Goal: Use online tool/utility: Utilize a website feature to perform a specific function

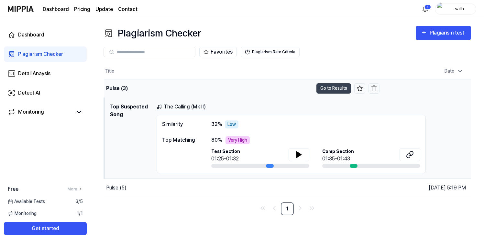
click at [210, 85] on div "Pulse (3)" at bounding box center [208, 89] width 209 height 18
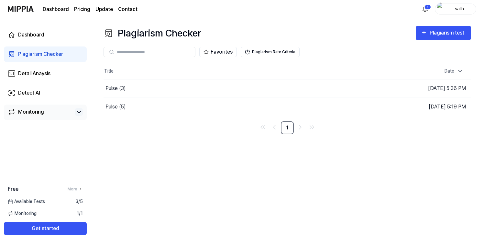
click at [81, 112] on icon at bounding box center [79, 112] width 8 height 8
click at [39, 90] on div "Detect AI" at bounding box center [29, 93] width 22 height 8
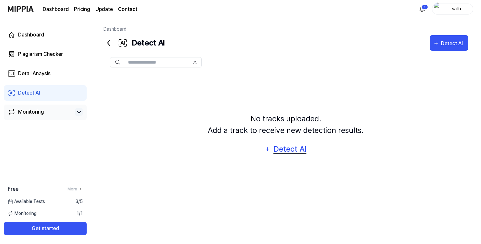
click at [287, 148] on div "Detect AI" at bounding box center [290, 149] width 35 height 12
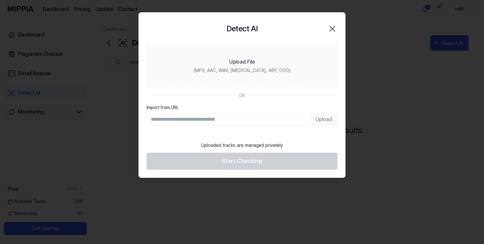
click at [190, 123] on input "Import from URL" at bounding box center [226, 120] width 161 height 12
paste input "**********"
type input "**********"
click at [301, 106] on label "Import from URL" at bounding box center [241, 107] width 191 height 7
click at [301, 114] on input "**********" at bounding box center [226, 120] width 161 height 12
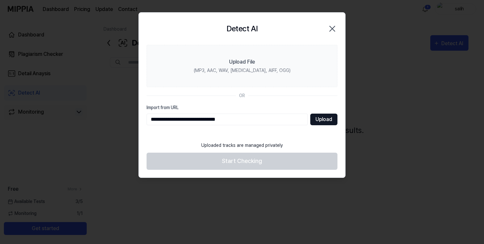
click at [318, 119] on button "Upload" at bounding box center [323, 120] width 27 height 12
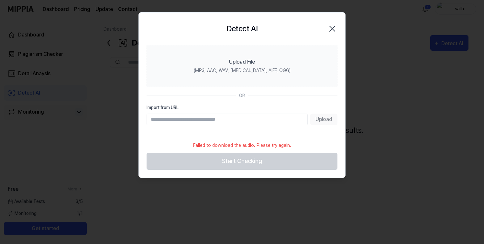
click at [329, 29] on icon "button" at bounding box center [332, 29] width 10 height 10
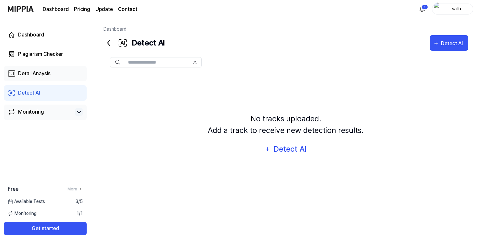
click at [45, 79] on link "Detail Anaysis" at bounding box center [45, 74] width 83 height 16
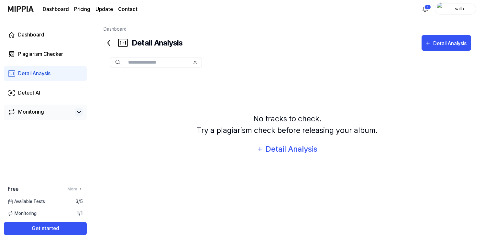
click at [110, 44] on icon at bounding box center [108, 43] width 10 height 10
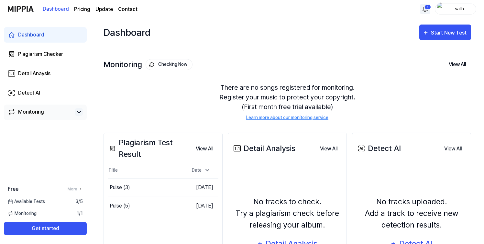
click at [424, 8] on html "Dashboard Pricing Update Contact 1 salih Dashboard Plagiarism Checker Detail An…" at bounding box center [242, 122] width 484 height 244
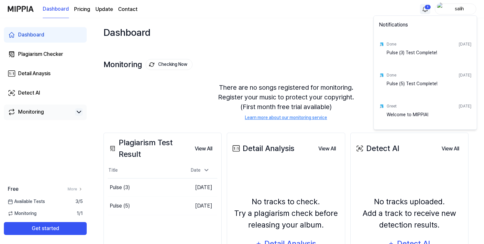
click at [424, 8] on html "Dashboard Pricing Update Contact 1 salih Dashboard Plagiarism Checker Detail An…" at bounding box center [242, 122] width 484 height 244
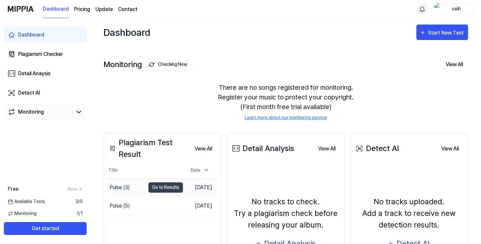
click at [138, 193] on div "Pulse (3)" at bounding box center [127, 188] width 38 height 18
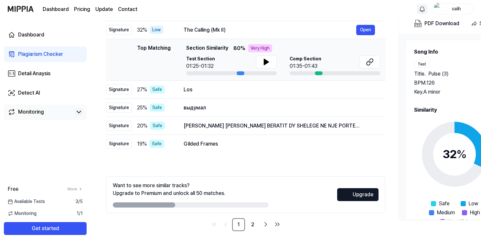
scroll to position [70, 0]
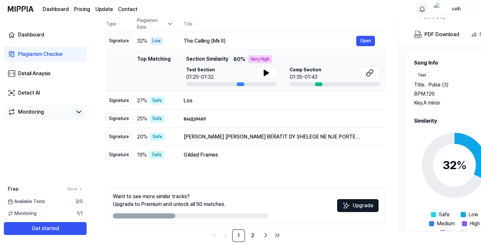
drag, startPoint x: 158, startPoint y: 216, endPoint x: 188, endPoint y: 214, distance: 29.1
click at [188, 214] on div at bounding box center [191, 216] width 156 height 5
drag, startPoint x: 167, startPoint y: 216, endPoint x: 201, endPoint y: 217, distance: 34.0
click at [201, 217] on div at bounding box center [191, 216] width 156 height 5
drag, startPoint x: 174, startPoint y: 216, endPoint x: 204, endPoint y: 216, distance: 29.7
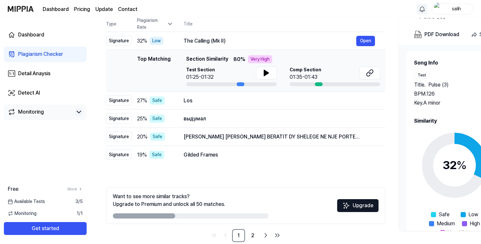
click at [204, 216] on div at bounding box center [191, 216] width 156 height 5
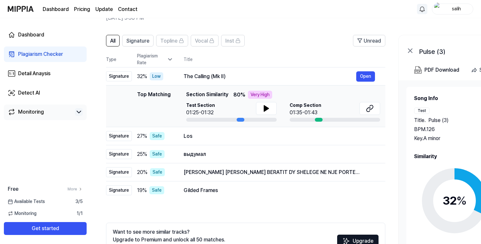
scroll to position [28, 0]
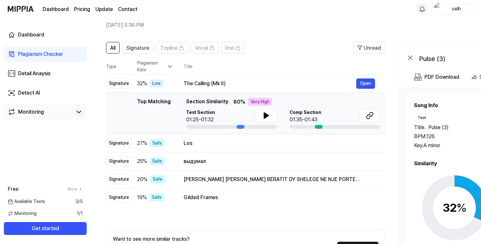
click at [425, 118] on div "Test" at bounding box center [422, 118] width 16 height 6
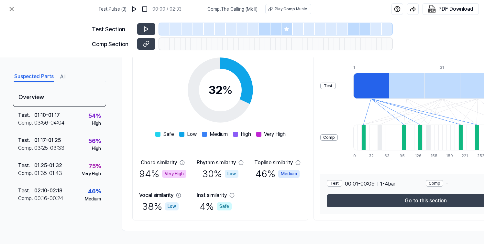
scroll to position [0, 0]
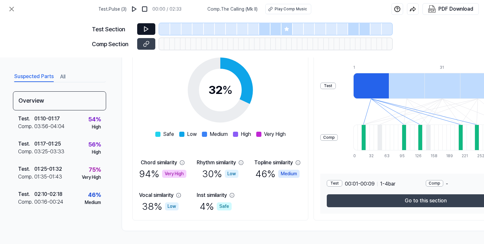
click at [146, 31] on icon at bounding box center [146, 29] width 6 height 6
click at [285, 27] on icon at bounding box center [286, 29] width 5 height 5
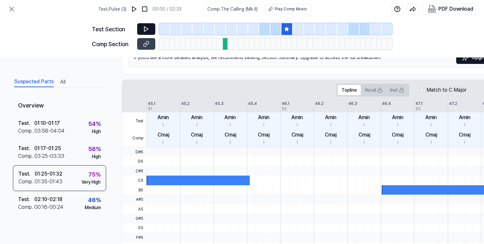
click at [143, 31] on icon at bounding box center [146, 29] width 6 height 6
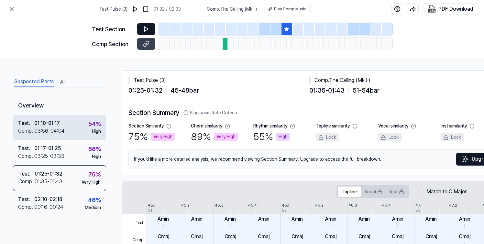
click at [76, 126] on div "Test . 01:10 - 01:17 Comp . 03:56 - 04:04 54 % High" at bounding box center [59, 127] width 93 height 25
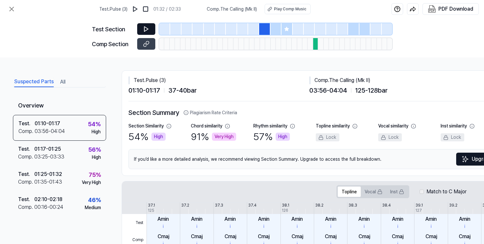
click at [149, 33] on button at bounding box center [146, 29] width 18 height 12
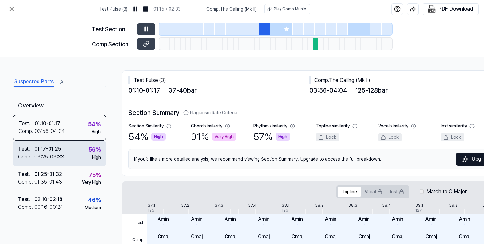
click at [70, 154] on div "Test . 01:17 - 01:25 Comp . 03:25 - 03:33 56 % High" at bounding box center [59, 153] width 93 height 25
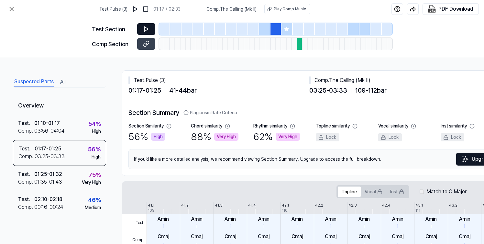
click at [144, 30] on icon at bounding box center [146, 29] width 4 height 5
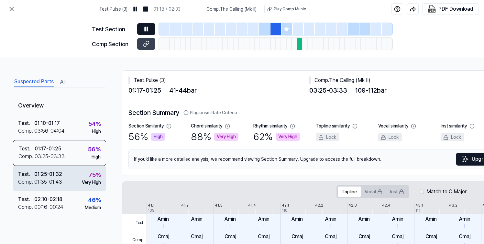
click at [65, 176] on div "Test . 01:25 - 01:32 Comp . 01:35 - 01:43 75 % Very High" at bounding box center [59, 178] width 93 height 25
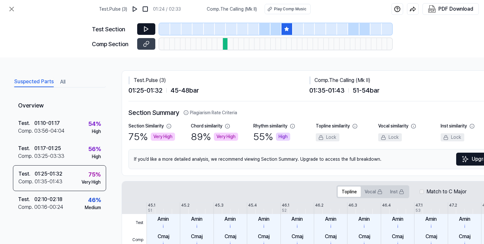
click at [145, 29] on icon at bounding box center [146, 29] width 6 height 6
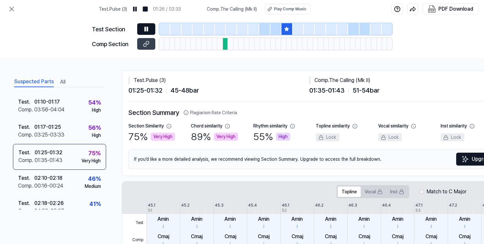
scroll to position [34, 0]
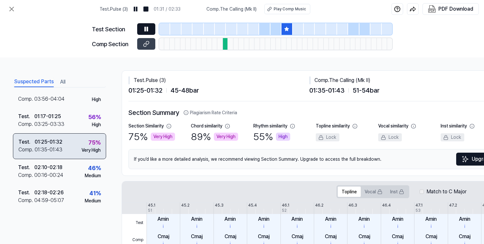
click at [69, 140] on div "Test . 01:25 - 01:32 Comp . 01:35 - 01:43 75 % Very High" at bounding box center [59, 147] width 93 height 26
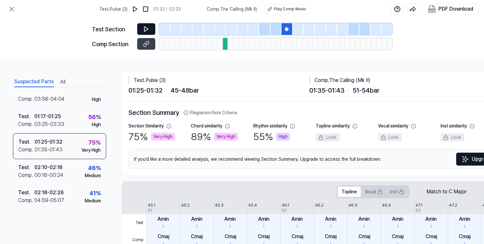
click at [147, 32] on icon at bounding box center [146, 29] width 6 height 6
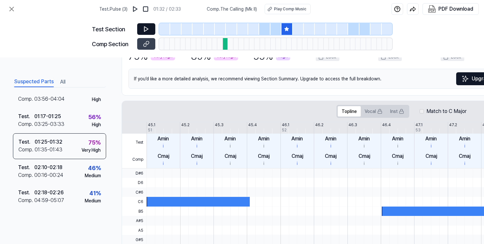
scroll to position [90, 0]
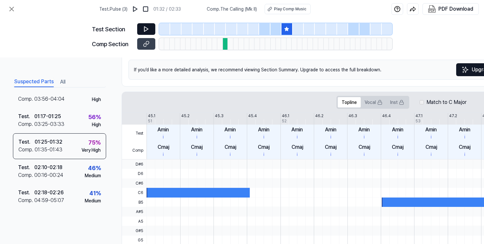
click at [432, 103] on label "Match to C Major" at bounding box center [446, 103] width 40 height 8
click at [425, 101] on div "Match to C Major" at bounding box center [442, 103] width 47 height 8
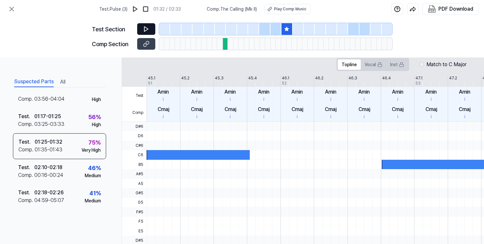
scroll to position [133, 0]
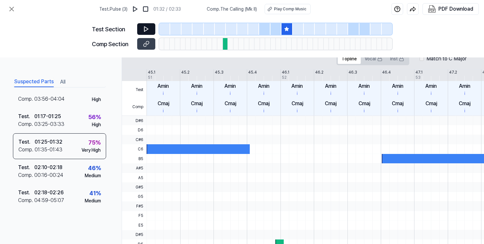
click at [207, 150] on div at bounding box center [197, 149] width 103 height 9
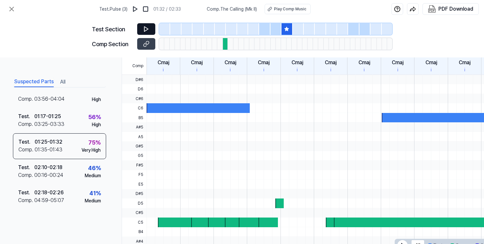
scroll to position [201, 0]
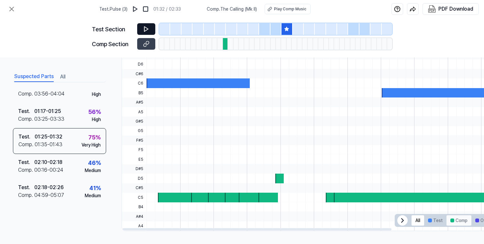
click at [457, 220] on button "Comp" at bounding box center [458, 221] width 25 height 10
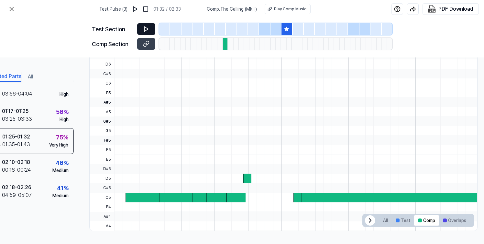
scroll to position [201, 40]
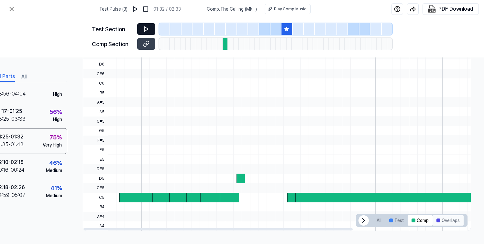
click at [451, 216] on button "Overlaps" at bounding box center [447, 221] width 31 height 10
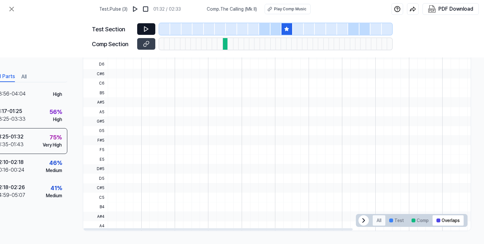
click at [374, 218] on button "All" at bounding box center [378, 221] width 13 height 10
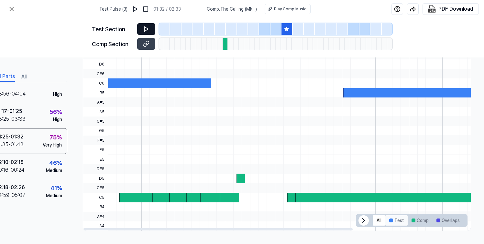
click at [401, 220] on button "Test" at bounding box center [396, 221] width 22 height 10
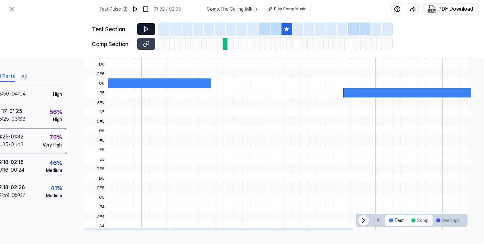
click at [425, 220] on button "Comp" at bounding box center [419, 221] width 25 height 10
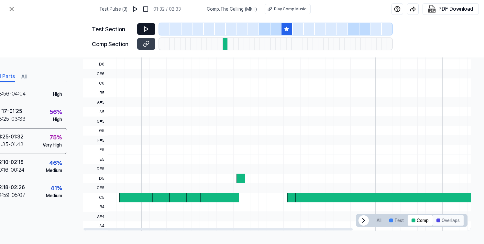
click at [442, 222] on button "Overlaps" at bounding box center [447, 221] width 31 height 10
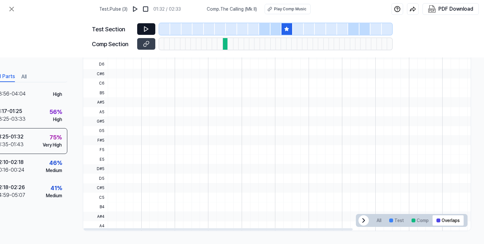
click at [360, 219] on icon at bounding box center [364, 221] width 8 height 8
drag, startPoint x: 341, startPoint y: 227, endPoint x: 292, endPoint y: 236, distance: 50.6
click at [292, 231] on div at bounding box center [217, 230] width 269 height 2
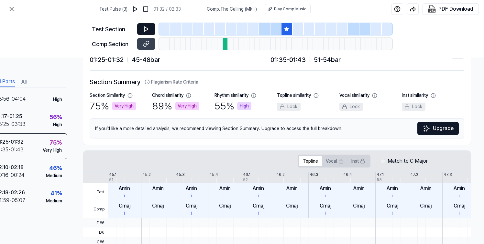
scroll to position [0, 40]
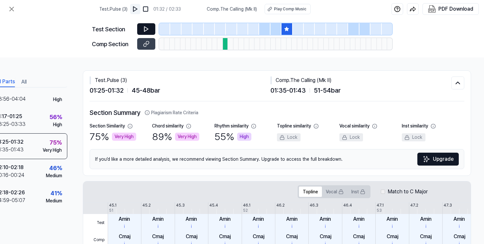
click at [138, 9] on img at bounding box center [135, 9] width 6 height 6
click at [287, 8] on div "Play Comp Music" at bounding box center [290, 9] width 32 height 6
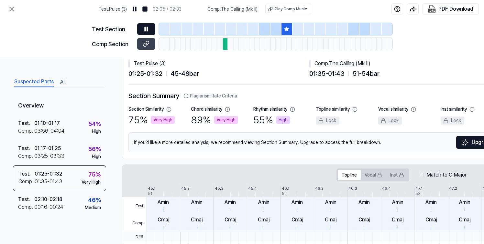
scroll to position [34, 0]
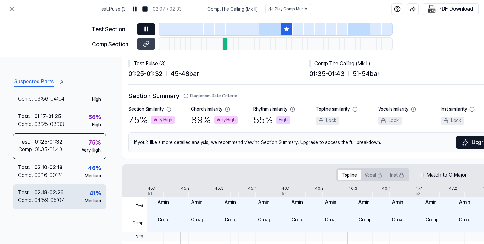
click at [55, 190] on div "02:18 - 02:26" at bounding box center [48, 193] width 29 height 8
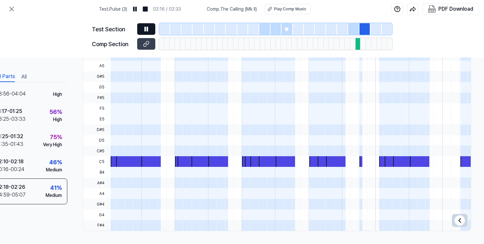
scroll to position [201, 41]
click at [458, 217] on icon at bounding box center [460, 221] width 8 height 8
click at [437, 219] on div at bounding box center [438, 221] width 4 height 4
click at [378, 223] on button "All" at bounding box center [378, 221] width 13 height 10
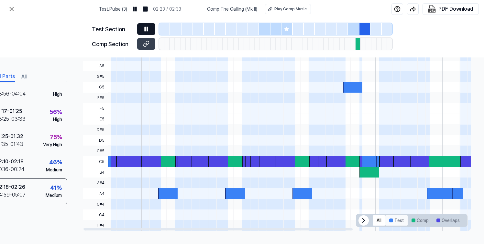
click at [396, 221] on button "Test" at bounding box center [396, 221] width 22 height 10
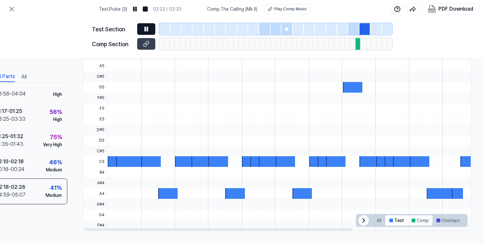
click at [416, 222] on button "Comp" at bounding box center [419, 221] width 25 height 10
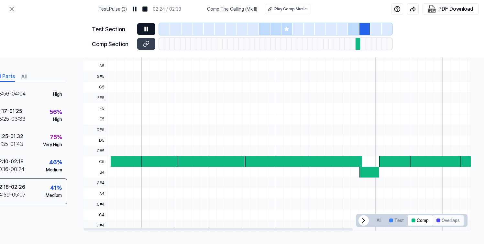
click at [442, 217] on button "Overlaps" at bounding box center [447, 221] width 31 height 10
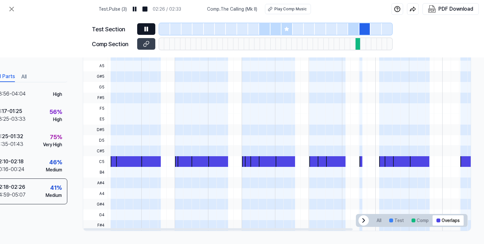
click at [142, 157] on div at bounding box center [150, 161] width 19 height 11
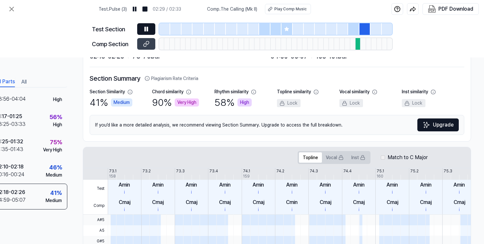
scroll to position [0, 41]
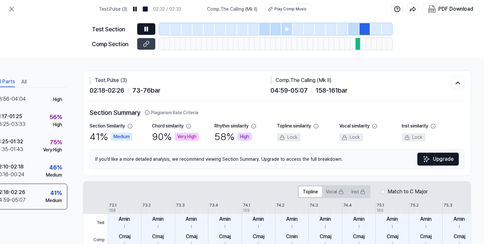
click at [193, 44] on div at bounding box center [193, 44] width 5 height 12
click at [357, 45] on div at bounding box center [357, 44] width 5 height 12
click at [140, 9] on button at bounding box center [135, 9] width 10 height 10
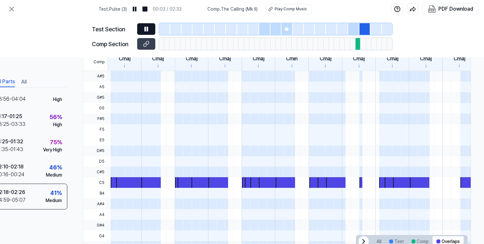
scroll to position [201, 41]
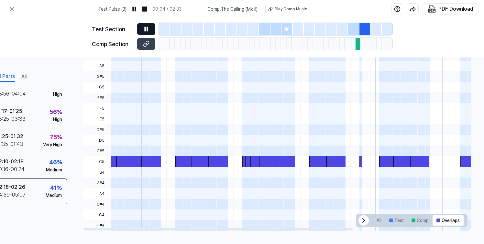
click at [281, 156] on div at bounding box center [284, 161] width 19 height 11
click at [192, 160] on div at bounding box center [200, 161] width 19 height 11
click at [126, 162] on div at bounding box center [130, 161] width 28 height 11
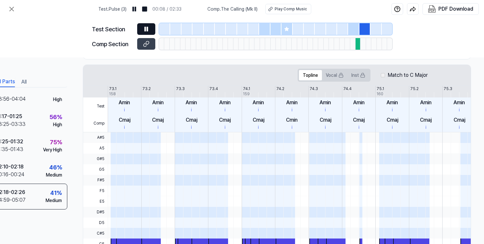
scroll to position [113, 41]
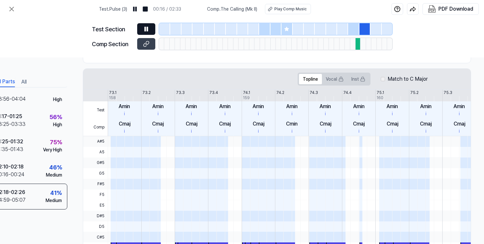
click at [146, 30] on icon at bounding box center [146, 29] width 6 height 6
click at [97, 141] on span "A#5" at bounding box center [95, 141] width 25 height 11
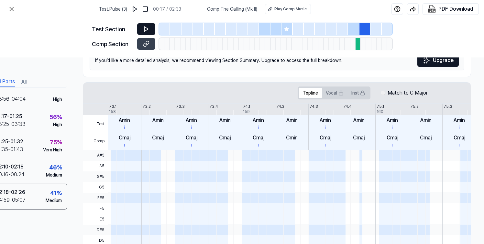
scroll to position [130, 41]
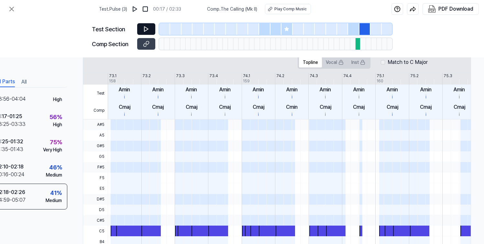
click at [388, 65] on label "Match to C Major" at bounding box center [407, 63] width 40 height 8
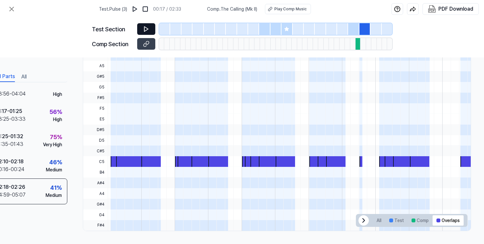
scroll to position [201, 41]
click at [12, 8] on icon at bounding box center [12, 9] width 8 height 8
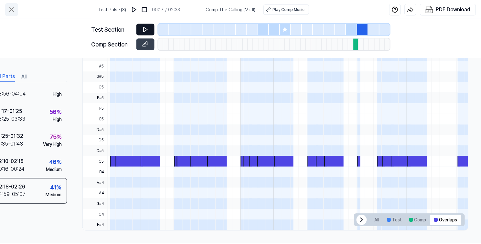
scroll to position [28, 0]
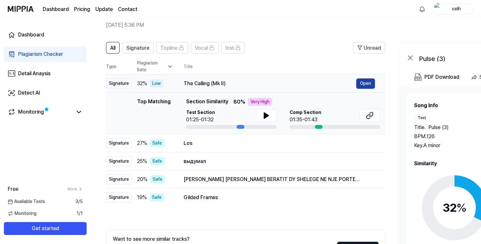
click at [367, 86] on button "Open" at bounding box center [365, 84] width 19 height 10
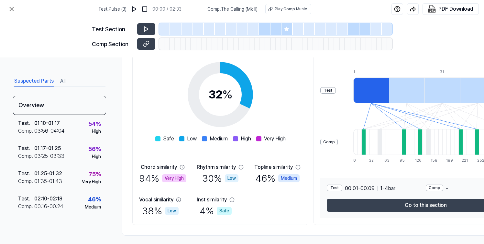
scroll to position [71, 0]
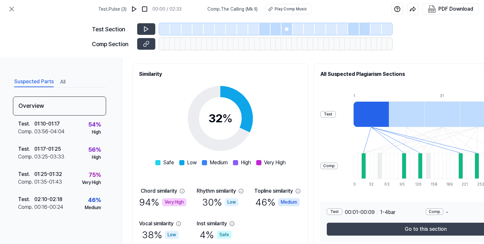
click at [353, 111] on div at bounding box center [371, 115] width 36 height 26
click at [361, 165] on div at bounding box center [363, 166] width 4 height 26
click at [425, 214] on div "Comp" at bounding box center [433, 212] width 17 height 6
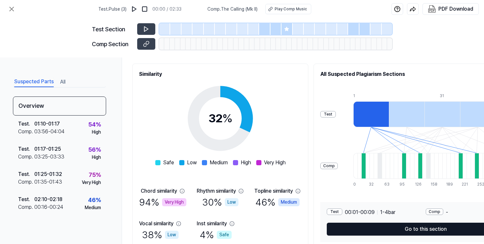
click at [419, 223] on button "Go to this section" at bounding box center [426, 229] width 198 height 13
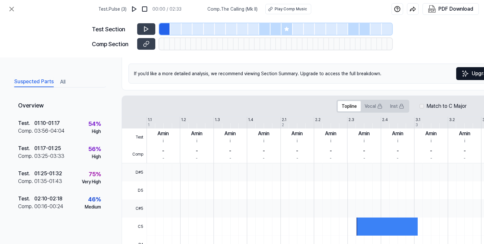
click at [400, 222] on div at bounding box center [386, 227] width 61 height 18
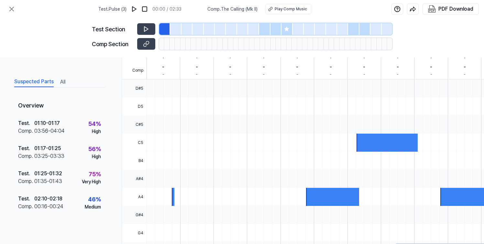
scroll to position [187, 0]
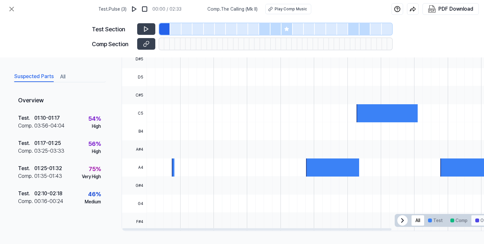
click at [480, 218] on button "Overlaps" at bounding box center [486, 221] width 31 height 10
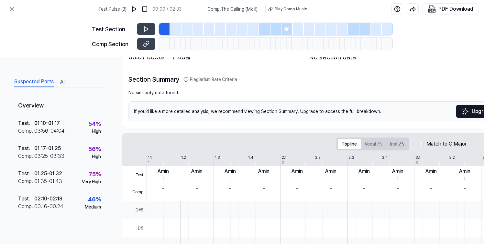
scroll to position [0, 0]
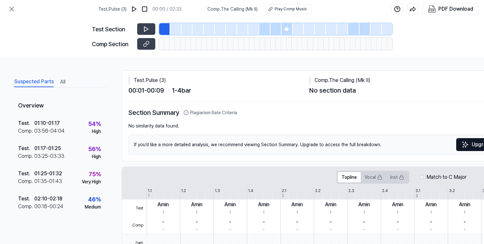
click at [161, 28] on div at bounding box center [164, 29] width 11 height 12
drag, startPoint x: 161, startPoint y: 28, endPoint x: 167, endPoint y: 26, distance: 6.4
click at [167, 26] on div at bounding box center [164, 29] width 11 height 12
click at [137, 10] on img at bounding box center [134, 9] width 6 height 6
click at [10, 8] on icon at bounding box center [12, 9] width 8 height 8
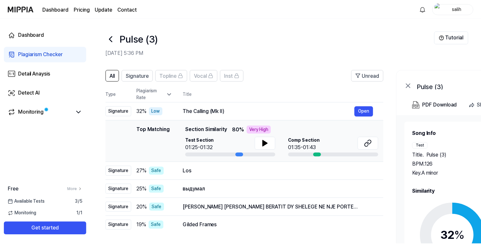
scroll to position [28, 0]
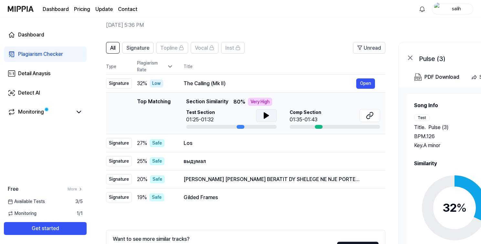
click at [265, 119] on icon at bounding box center [267, 116] width 8 height 8
click at [424, 116] on div "Test" at bounding box center [422, 118] width 16 height 6
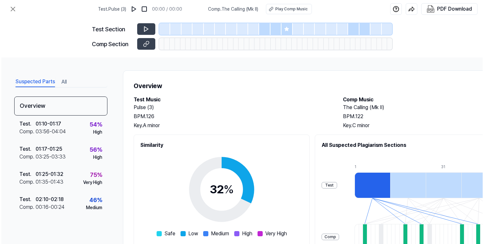
scroll to position [0, 0]
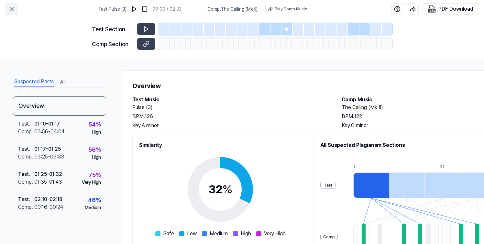
click at [13, 9] on icon at bounding box center [12, 9] width 8 height 8
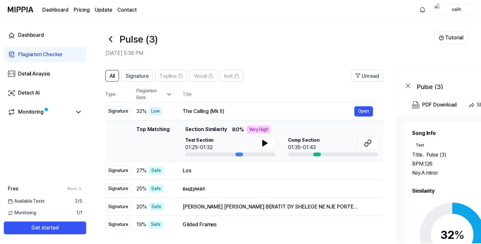
scroll to position [28, 0]
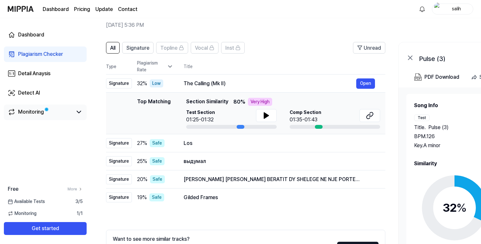
click at [45, 111] on span at bounding box center [47, 110] width 4 height 4
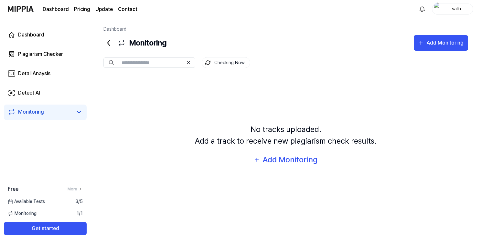
scroll to position [0, 0]
click at [111, 48] on icon at bounding box center [108, 43] width 10 height 10
